Goal: Use online tool/utility: Utilize a website feature to perform a specific function

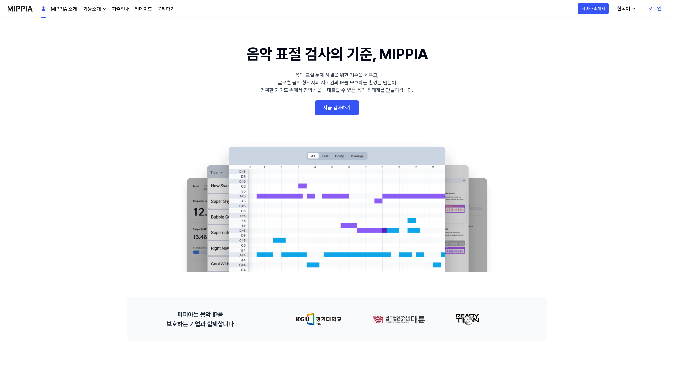
drag, startPoint x: 0, startPoint y: 0, endPoint x: 660, endPoint y: 5, distance: 659.9
click at [660, 5] on link "로그인" at bounding box center [655, 9] width 23 height 18
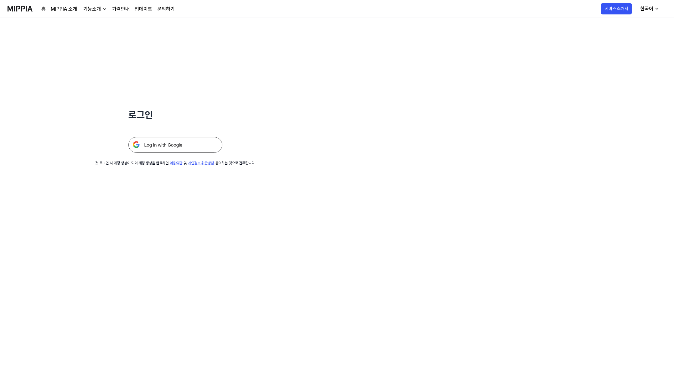
click at [170, 140] on img at bounding box center [175, 145] width 94 height 16
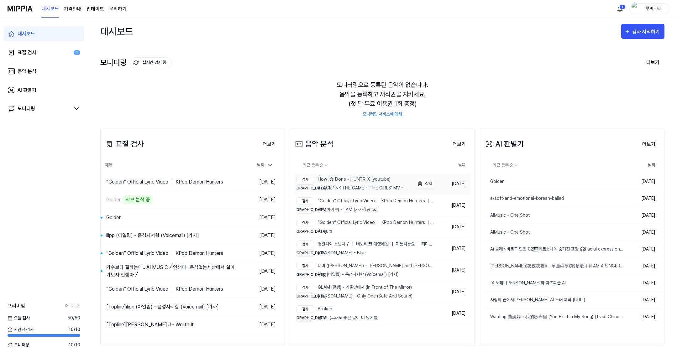
click at [324, 190] on div "비교 BLACKPINK THE GAME - ‘THE GIRLS’ MV - BLACKPINK (youtube) (1)" at bounding box center [353, 189] width 114 height 8
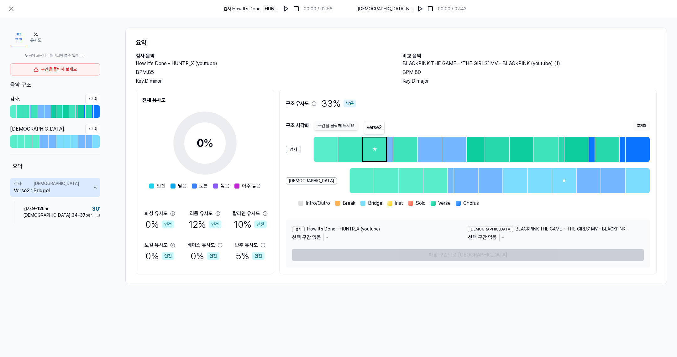
click at [368, 153] on div "★" at bounding box center [374, 150] width 23 height 24
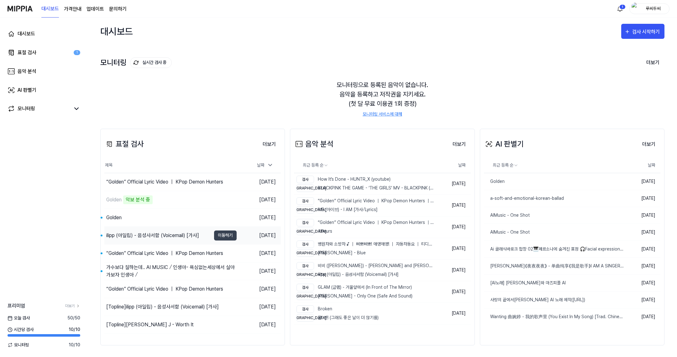
click at [159, 234] on div "ilipp (아일립) - 음성사서함 (Voicemail) [가사]" at bounding box center [152, 236] width 93 height 8
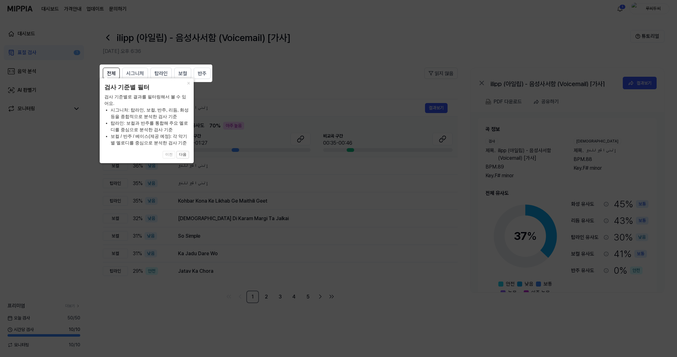
click at [274, 132] on icon at bounding box center [338, 178] width 677 height 357
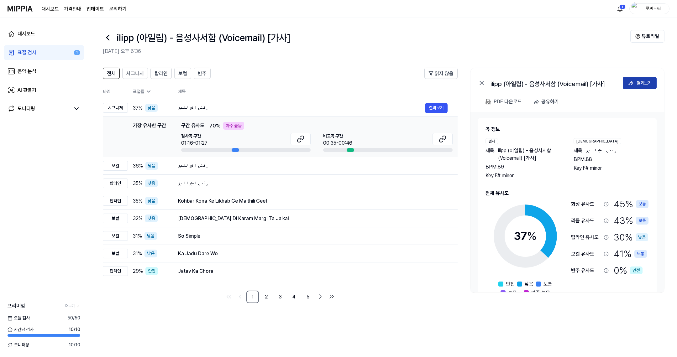
click at [643, 81] on div "결과보기" at bounding box center [643, 83] width 15 height 7
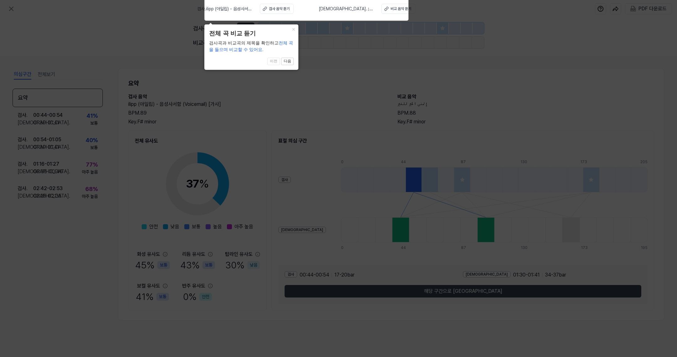
click at [648, 4] on icon at bounding box center [338, 177] width 677 height 360
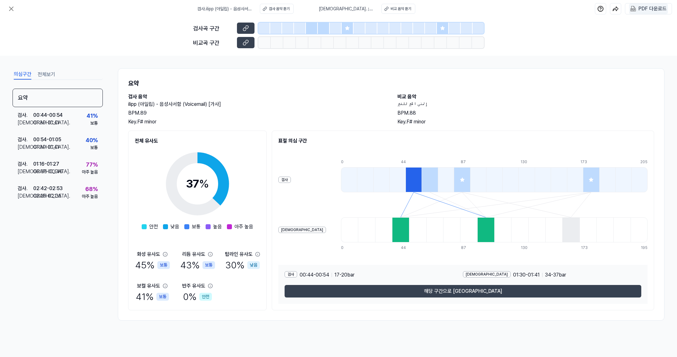
click at [647, 7] on div "PDF 다운로드" at bounding box center [652, 9] width 28 height 8
